Goal: Find specific page/section: Find specific page/section

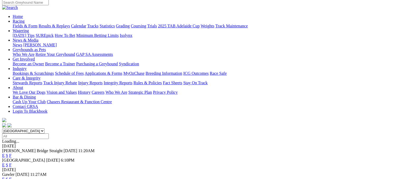
scroll to position [42, 0]
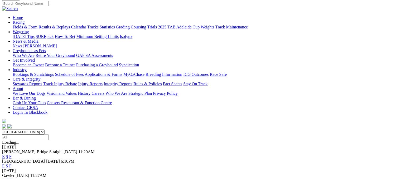
click at [12, 154] on link "F" at bounding box center [10, 156] width 2 height 4
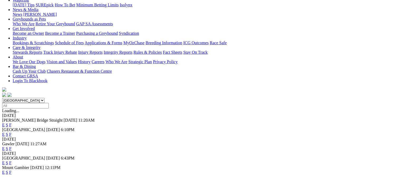
scroll to position [84, 0]
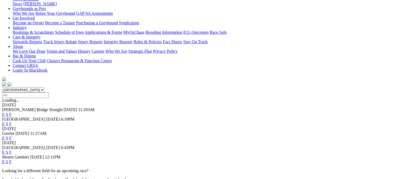
click at [12, 150] on link "F" at bounding box center [10, 152] width 2 height 4
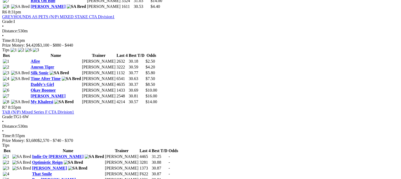
scroll to position [717, 0]
